Goal: Navigation & Orientation: Go to known website

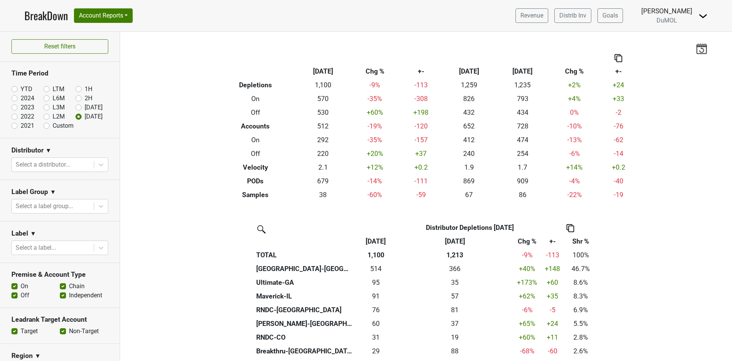
click at [38, 16] on link "BreakDown" at bounding box center [45, 16] width 43 height 16
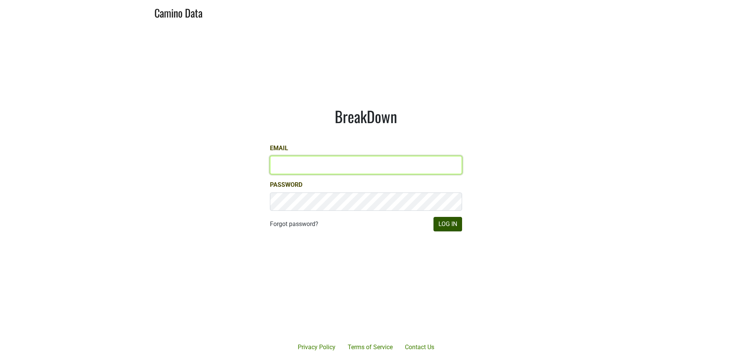
type input "marc@dumol.com"
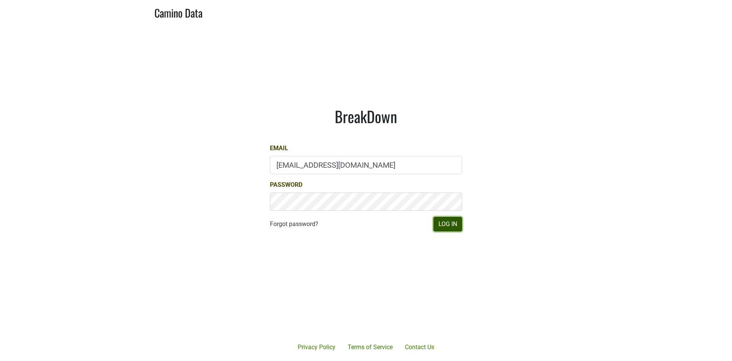
click at [451, 228] on button "Log In" at bounding box center [447, 224] width 29 height 14
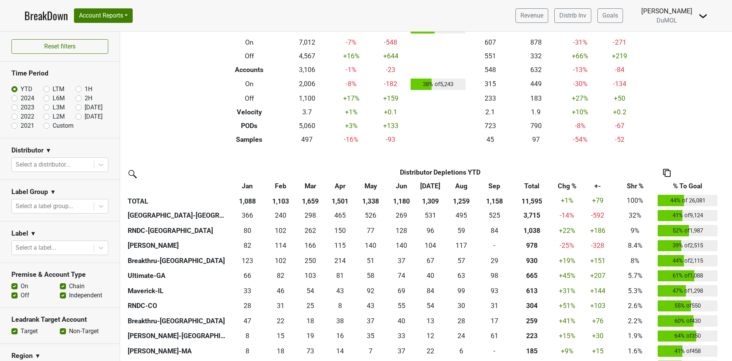
scroll to position [114, 0]
